Goal: Transaction & Acquisition: Purchase product/service

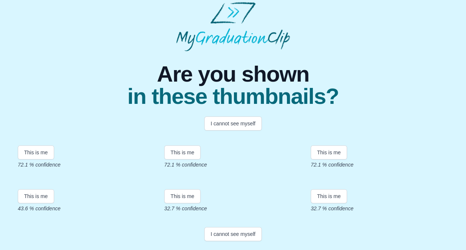
scroll to position [12, 0]
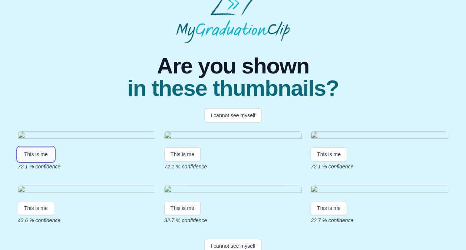
click at [36, 161] on button "This is me" at bounding box center [36, 154] width 36 height 14
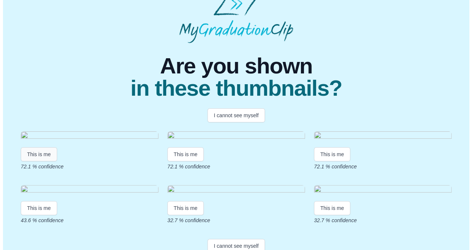
scroll to position [0, 0]
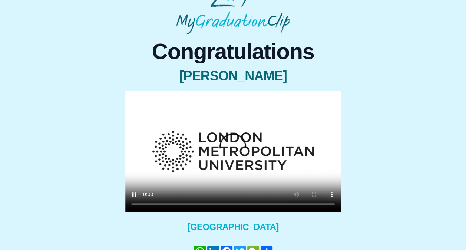
scroll to position [22, 0]
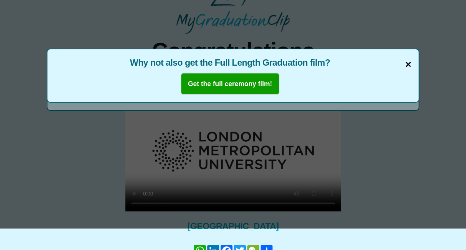
click at [407, 60] on span "×" at bounding box center [408, 65] width 6 height 16
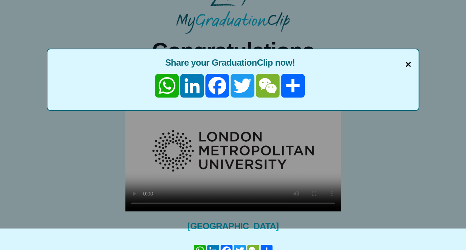
click at [409, 64] on span "×" at bounding box center [408, 65] width 6 height 16
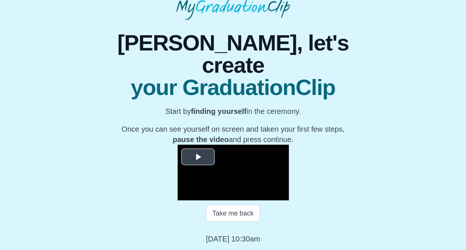
scroll to position [88, 0]
click at [198, 157] on span "Video Player" at bounding box center [198, 157] width 0 height 0
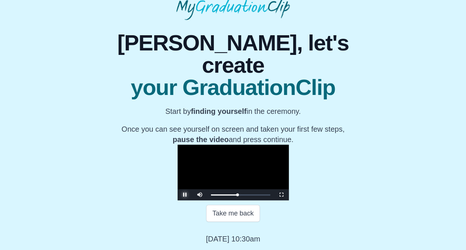
click at [185, 195] on span "Video Player" at bounding box center [185, 195] width 0 height 0
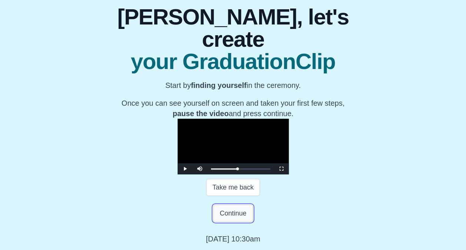
click at [236, 222] on button "Continue" at bounding box center [232, 213] width 39 height 17
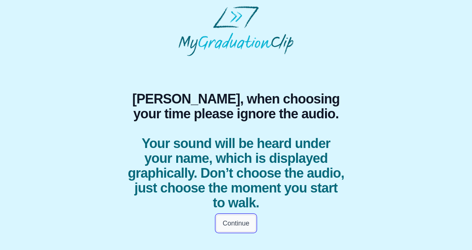
click at [235, 221] on button "Continue" at bounding box center [235, 223] width 39 height 17
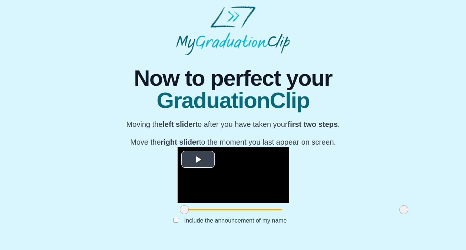
scroll to position [70, 0]
drag, startPoint x: 122, startPoint y: 215, endPoint x: 145, endPoint y: 217, distance: 23.5
click at [203, 214] on span at bounding box center [207, 209] width 9 height 9
drag, startPoint x: 145, startPoint y: 214, endPoint x: 161, endPoint y: 217, distance: 15.9
click at [219, 214] on span at bounding box center [223, 209] width 9 height 9
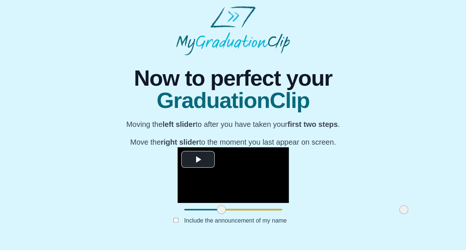
click at [217, 214] on span at bounding box center [221, 209] width 9 height 9
click at [198, 160] on span "Video Player" at bounding box center [198, 160] width 0 height 0
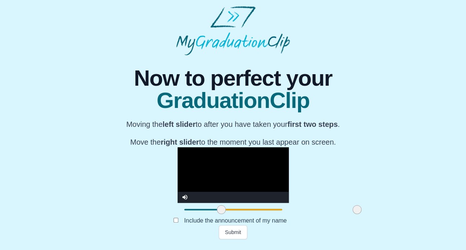
drag, startPoint x: 343, startPoint y: 214, endPoint x: 296, endPoint y: 222, distance: 47.1
click at [296, 222] on div "**********" at bounding box center [232, 147] width 233 height 184
click at [216, 162] on video "Video Player" at bounding box center [233, 175] width 111 height 56
drag, startPoint x: 295, startPoint y: 214, endPoint x: 280, endPoint y: 215, distance: 15.7
click at [338, 214] on span at bounding box center [342, 209] width 9 height 9
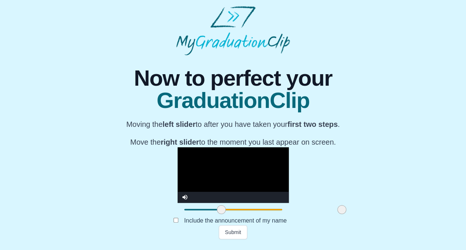
click at [178, 171] on video "Video Player" at bounding box center [233, 175] width 111 height 56
click at [217, 214] on span at bounding box center [221, 209] width 9 height 9
click at [215, 214] on span at bounding box center [219, 209] width 9 height 9
click at [213, 147] on video "Video Player" at bounding box center [233, 175] width 111 height 56
drag, startPoint x: 160, startPoint y: 214, endPoint x: 154, endPoint y: 214, distance: 6.7
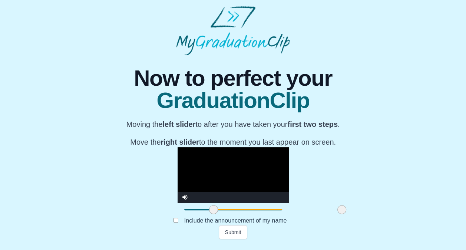
click at [209, 214] on span at bounding box center [213, 209] width 9 height 9
click at [228, 147] on video "Video Player" at bounding box center [233, 175] width 111 height 56
drag, startPoint x: 153, startPoint y: 214, endPoint x: 149, endPoint y: 214, distance: 4.1
click at [204, 214] on span at bounding box center [208, 209] width 9 height 9
click at [210, 147] on video "Video Player" at bounding box center [233, 175] width 111 height 56
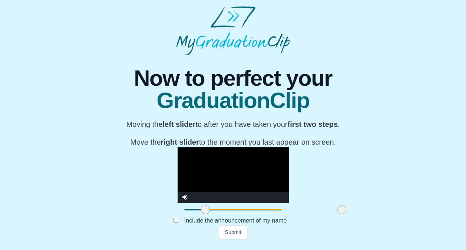
click at [201, 214] on span at bounding box center [205, 209] width 9 height 9
click at [221, 147] on video "Video Player" at bounding box center [233, 175] width 111 height 56
drag, startPoint x: 145, startPoint y: 214, endPoint x: 140, endPoint y: 214, distance: 4.5
click at [197, 214] on span at bounding box center [201, 209] width 9 height 9
click at [231, 147] on video "Video Player" at bounding box center [233, 175] width 111 height 56
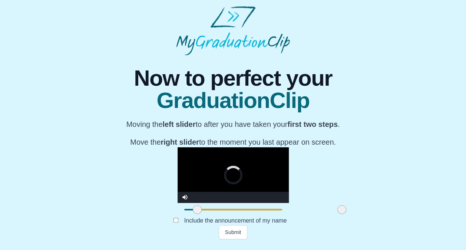
drag, startPoint x: 138, startPoint y: 215, endPoint x: 134, endPoint y: 215, distance: 4.1
click at [193, 214] on span at bounding box center [197, 209] width 9 height 9
click at [211, 147] on video "Video Player" at bounding box center [233, 175] width 111 height 56
click at [233, 237] on button "Submit" at bounding box center [233, 232] width 29 height 14
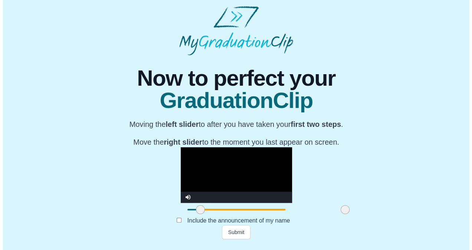
scroll to position [0, 0]
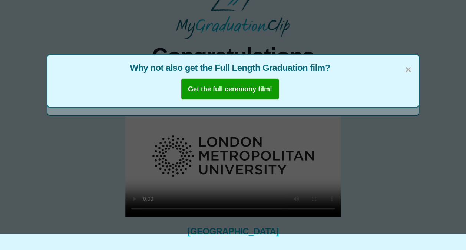
scroll to position [16, 0]
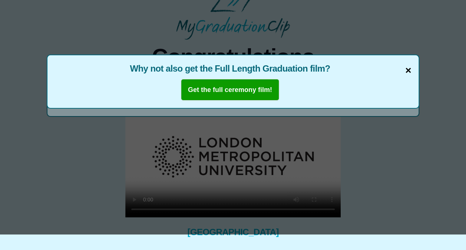
click at [411, 72] on span "×" at bounding box center [408, 71] width 6 height 16
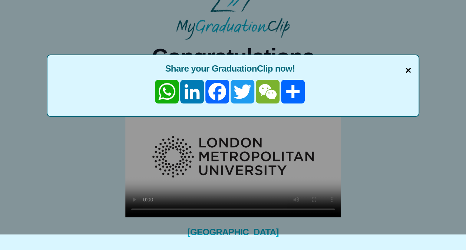
click at [407, 70] on span "×" at bounding box center [408, 71] width 6 height 16
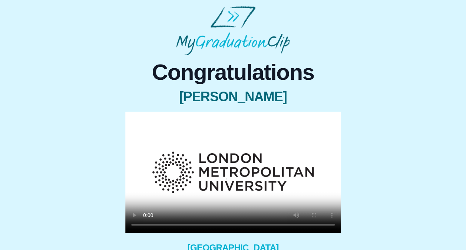
click at [333, 215] on div "× Share your GraduationClip now! WhatsApp LinkedIn Facebook Twitter WeChat Shar…" at bounding box center [233, 177] width 216 height 130
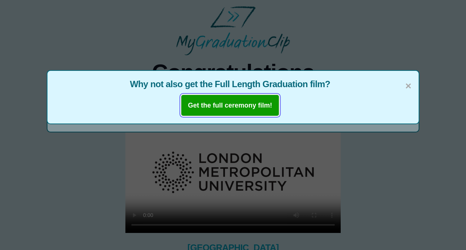
click at [251, 105] on b "Get the full ceremony film!" at bounding box center [230, 105] width 84 height 7
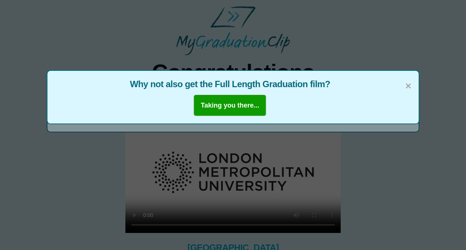
click at [404, 85] on span "Why not also get the Full Length Graduation film?" at bounding box center [233, 84] width 357 height 12
click at [407, 85] on span "×" at bounding box center [408, 86] width 6 height 16
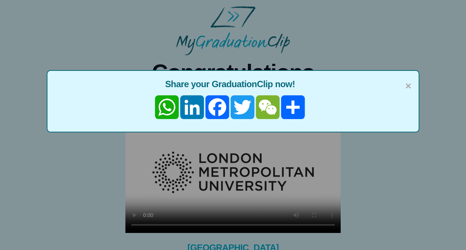
click at [407, 85] on span "×" at bounding box center [408, 86] width 6 height 16
